Goal: Task Accomplishment & Management: Use online tool/utility

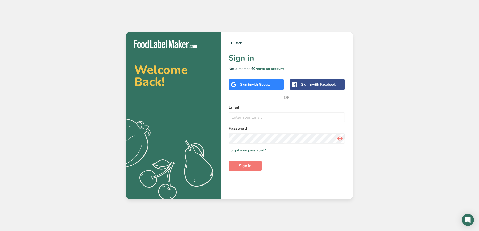
click at [252, 82] on span "with Google" at bounding box center [261, 84] width 20 height 5
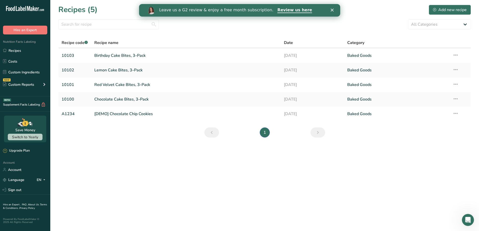
click at [332, 11] on icon "Close" at bounding box center [331, 10] width 3 height 3
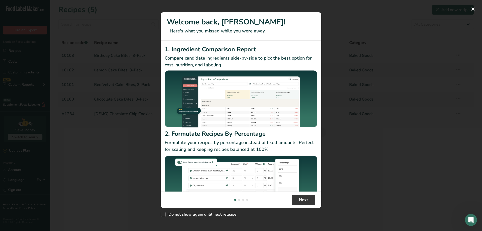
drag, startPoint x: 184, startPoint y: 214, endPoint x: 193, endPoint y: 210, distance: 10.0
click at [184, 214] on span "Do not show again until next release" at bounding box center [201, 214] width 71 height 5
click at [164, 214] on input "Do not show again until next release" at bounding box center [162, 214] width 3 height 3
checkbox input "true"
drag, startPoint x: 307, startPoint y: 205, endPoint x: 308, endPoint y: 203, distance: 2.7
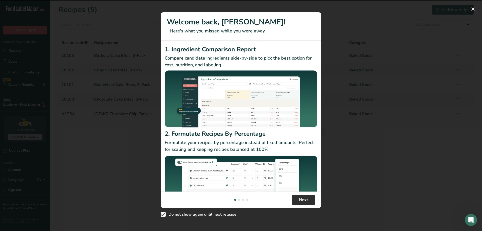
click at [308, 204] on footer "Next" at bounding box center [241, 199] width 161 height 16
click at [308, 199] on button "Next" at bounding box center [304, 200] width 24 height 10
